Goal: Task Accomplishment & Management: Manage account settings

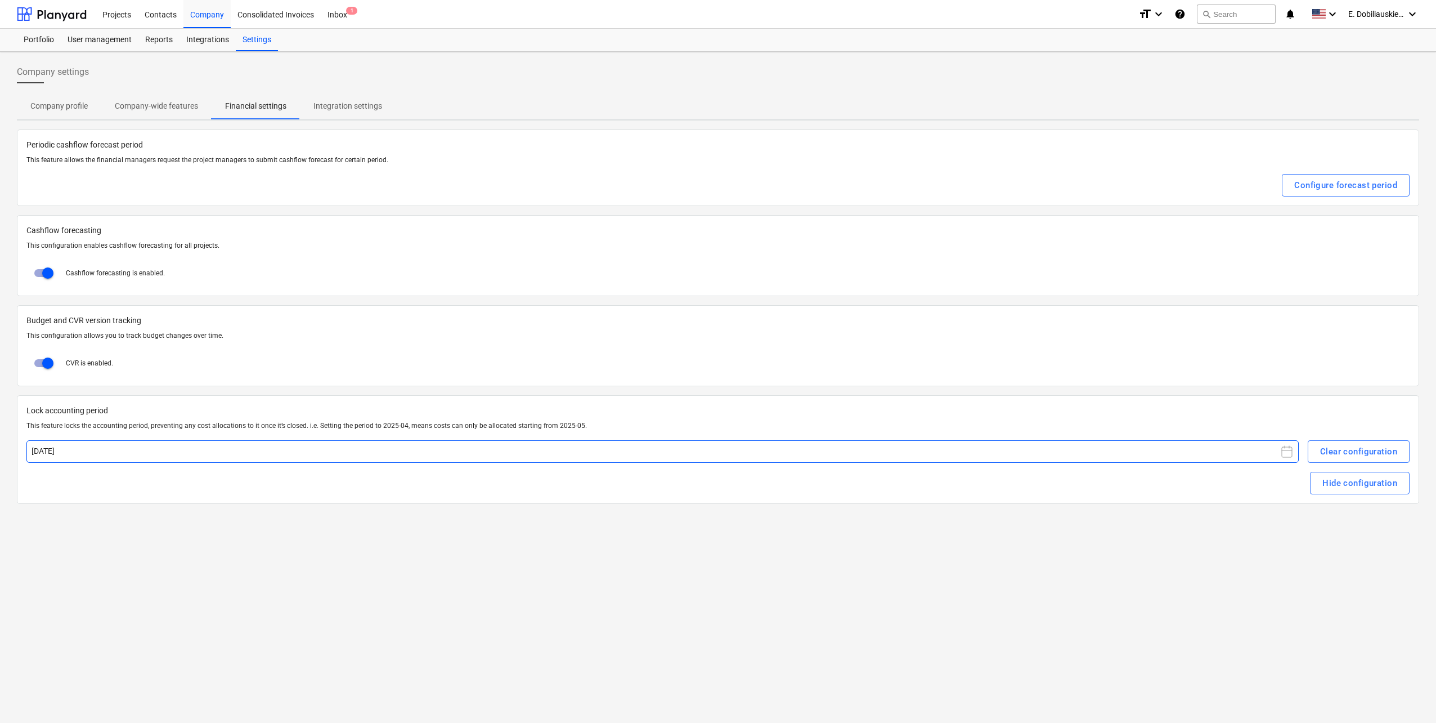
click at [1171, 460] on button "[DATE]" at bounding box center [662, 451] width 1273 height 23
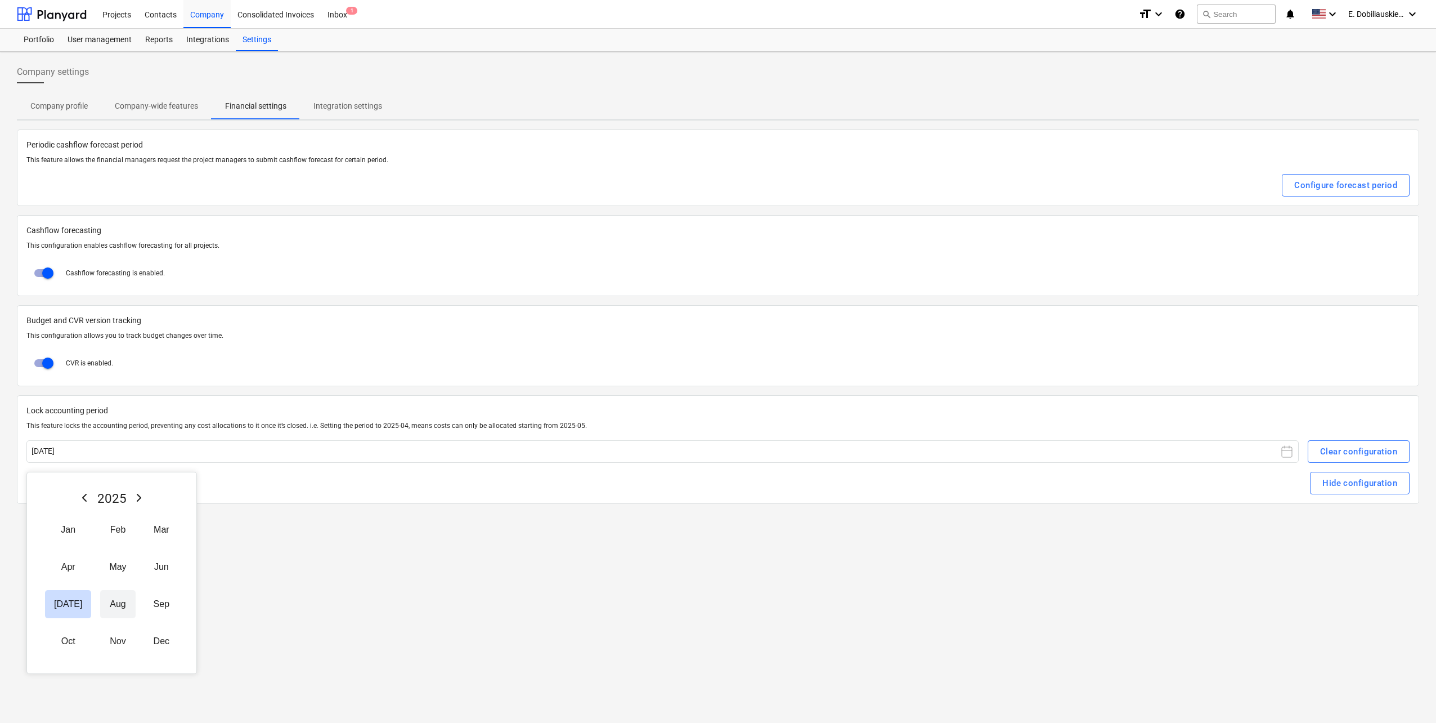
click at [102, 607] on button "Aug" at bounding box center [117, 604] width 35 height 28
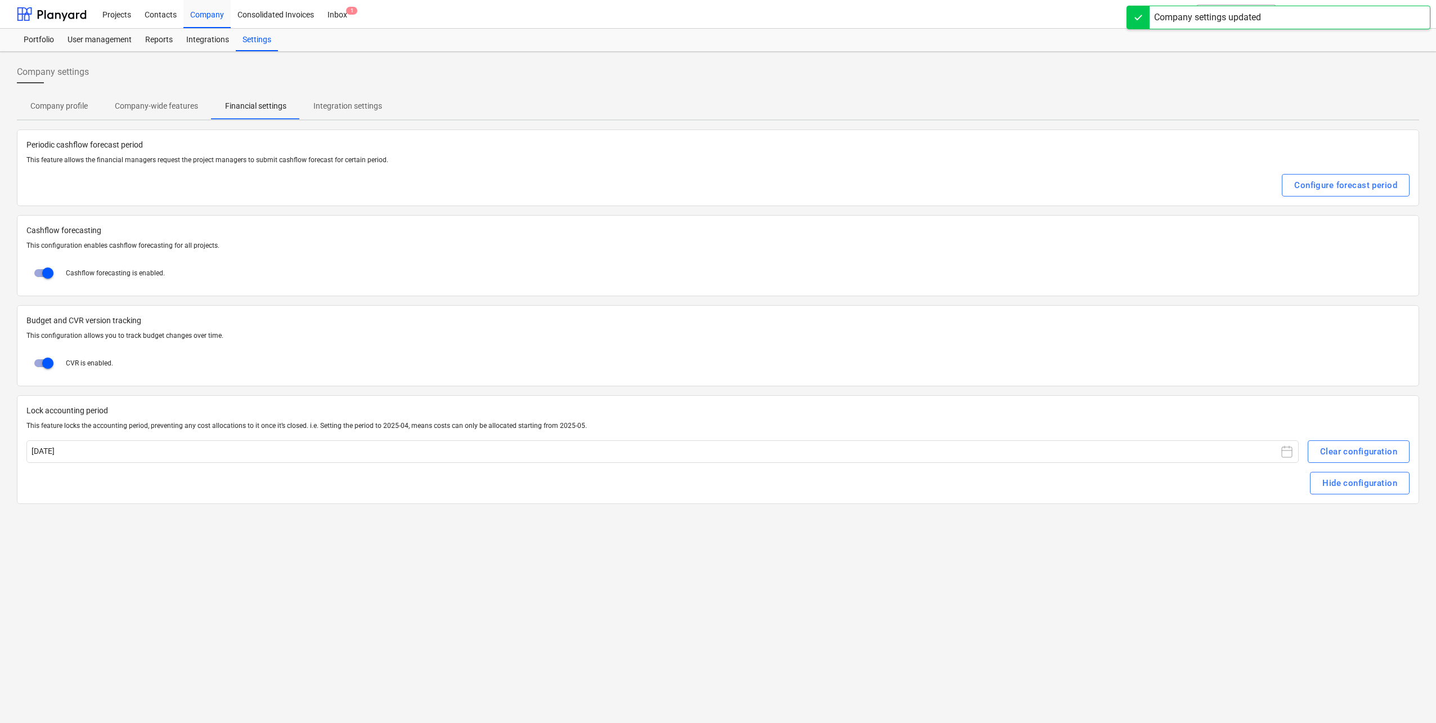
drag, startPoint x: 1125, startPoint y: 584, endPoint x: 1114, endPoint y: 587, distance: 11.6
click at [1123, 582] on div "Company settings Company profile Company-wide features Financial settings Integ…" at bounding box center [718, 387] width 1436 height 671
click at [217, 38] on div "Integrations" at bounding box center [208, 40] width 56 height 23
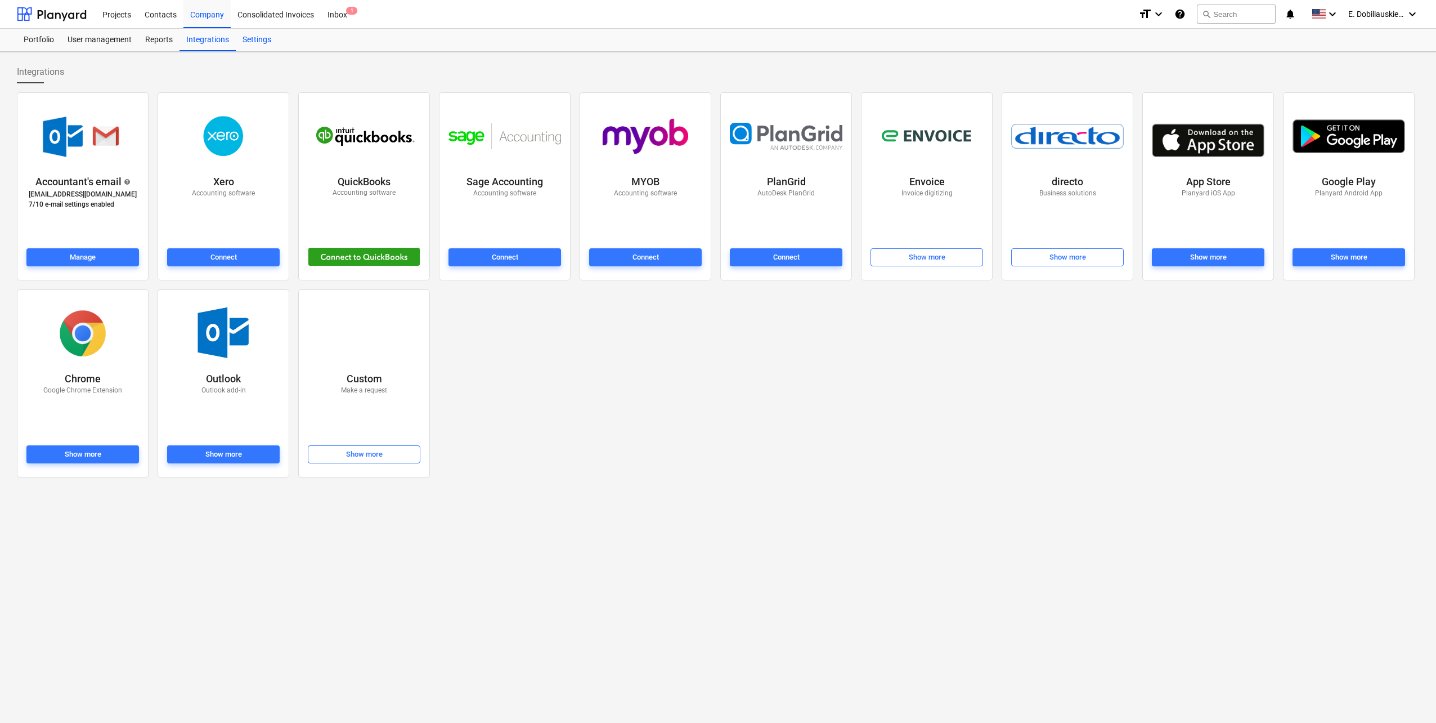
click at [250, 38] on div "Settings" at bounding box center [257, 40] width 42 height 23
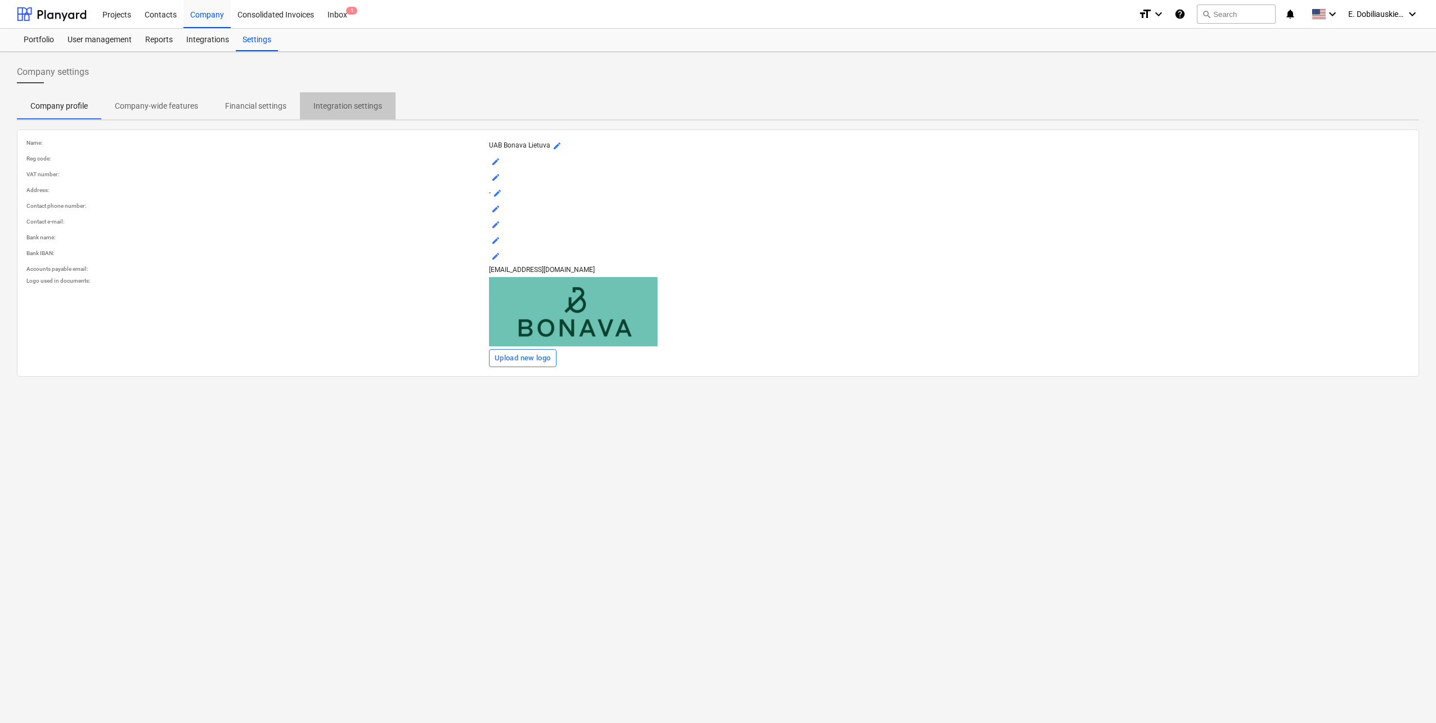
click at [351, 116] on button "Integration settings" at bounding box center [348, 105] width 96 height 27
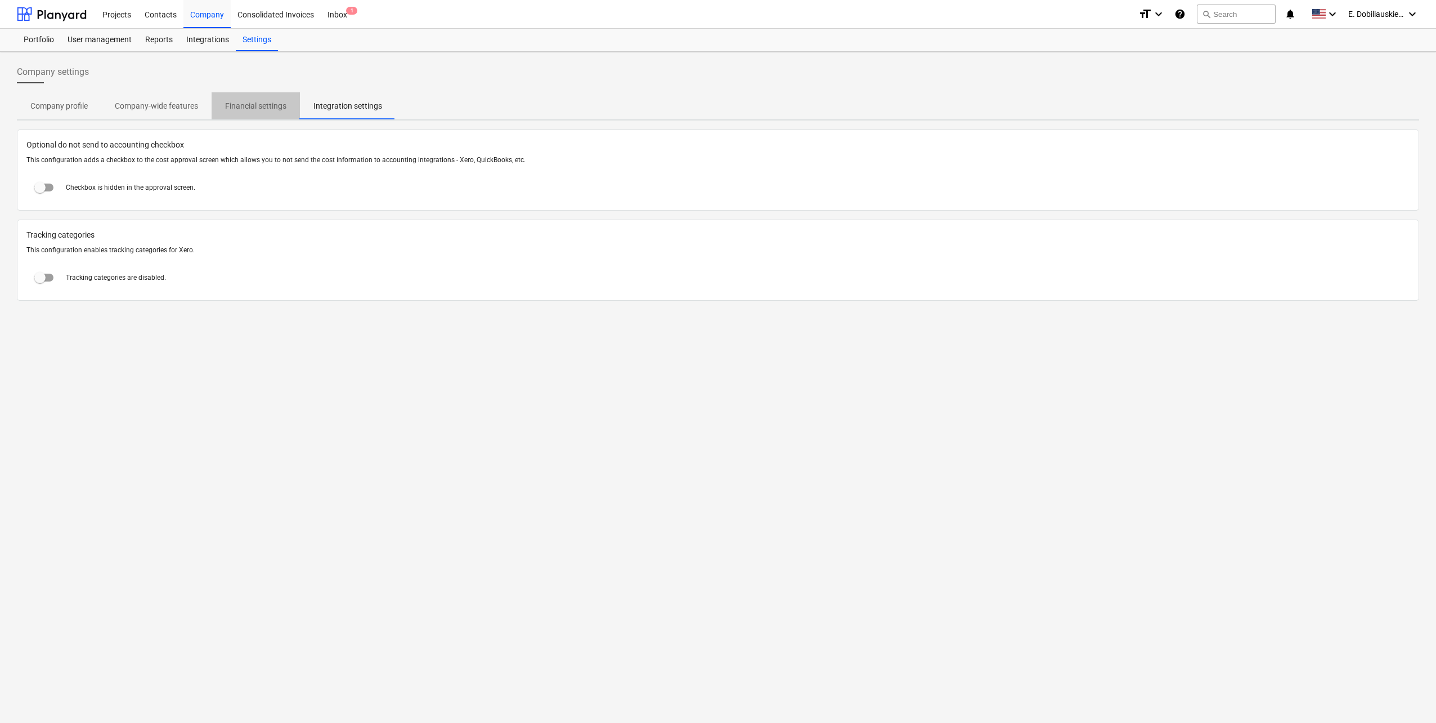
click at [262, 99] on span "Financial settings" at bounding box center [256, 106] width 88 height 19
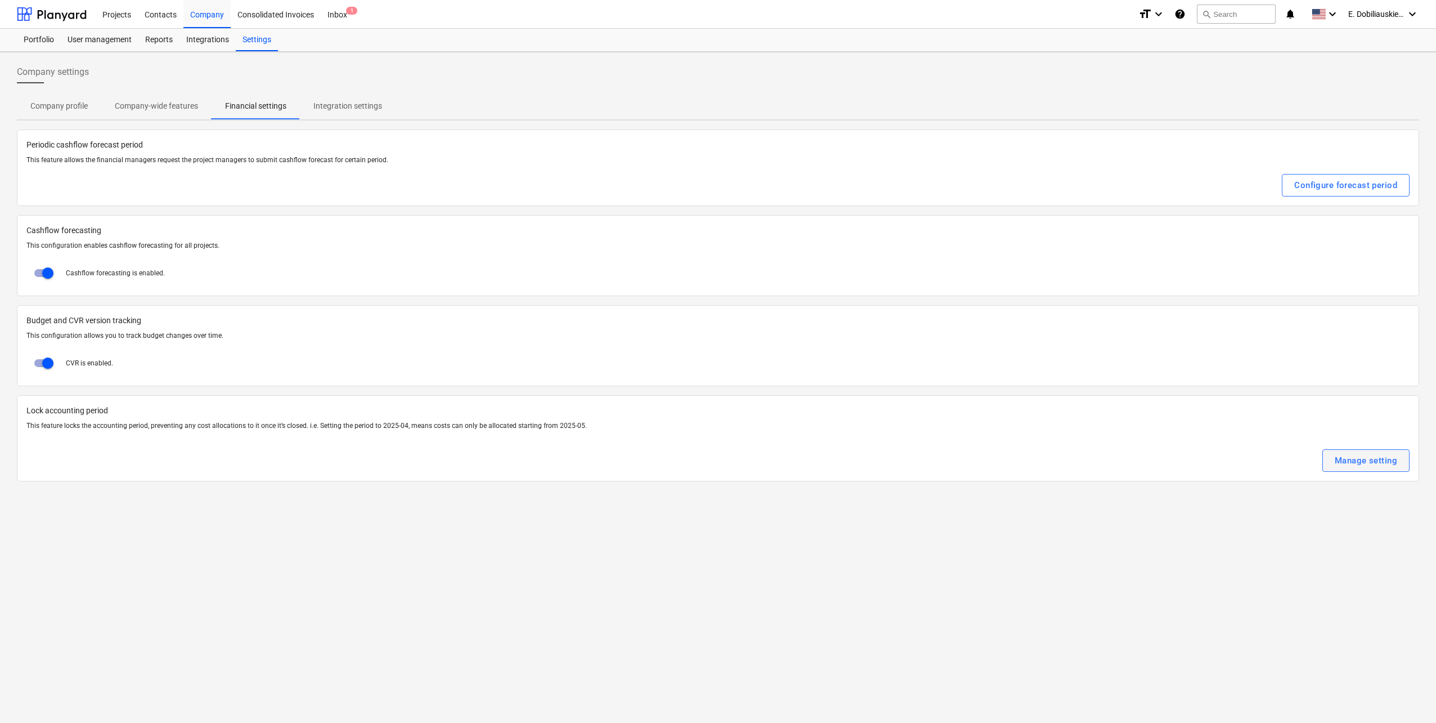
click at [1363, 462] on div "Manage setting" at bounding box center [1366, 460] width 62 height 15
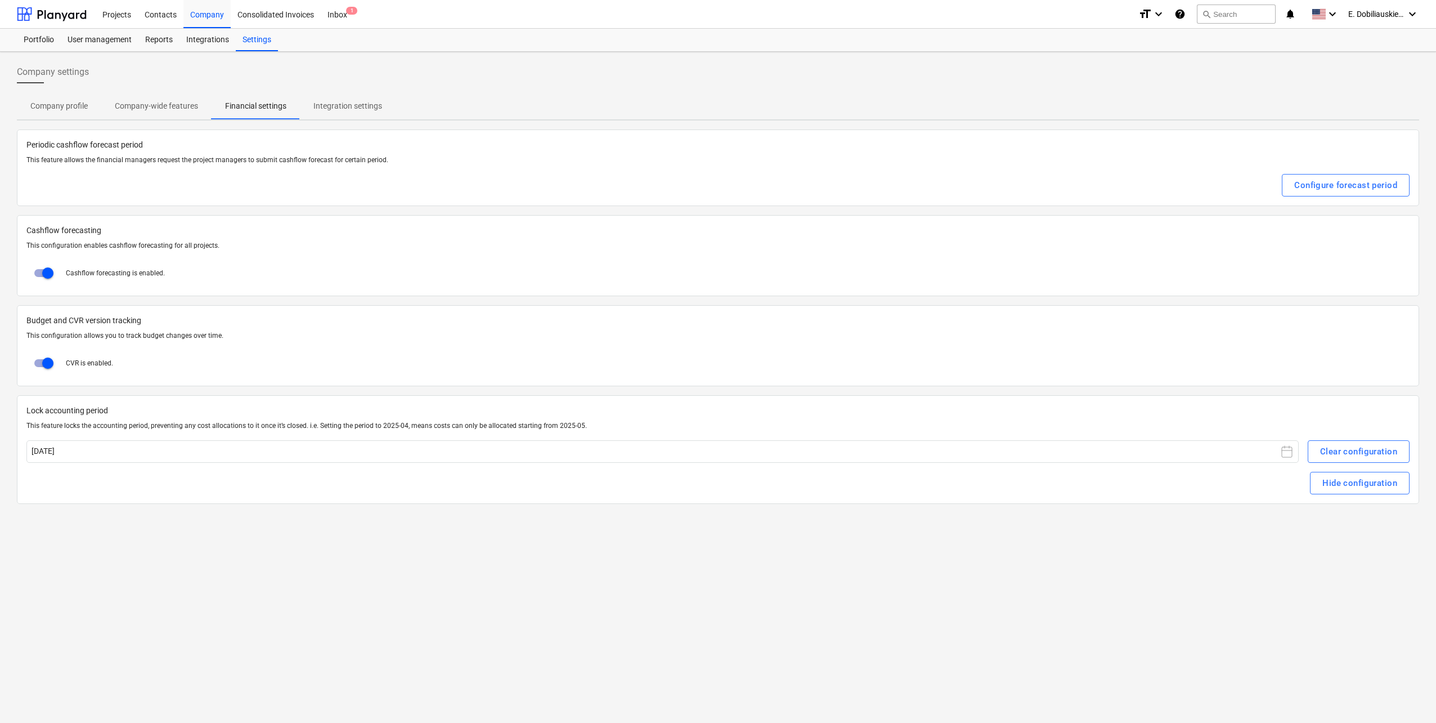
click at [1186, 536] on div "Company settings Company profile Company-wide features Financial settings Integ…" at bounding box center [718, 387] width 1436 height 671
